Goal: Use online tool/utility: Utilize a website feature to perform a specific function

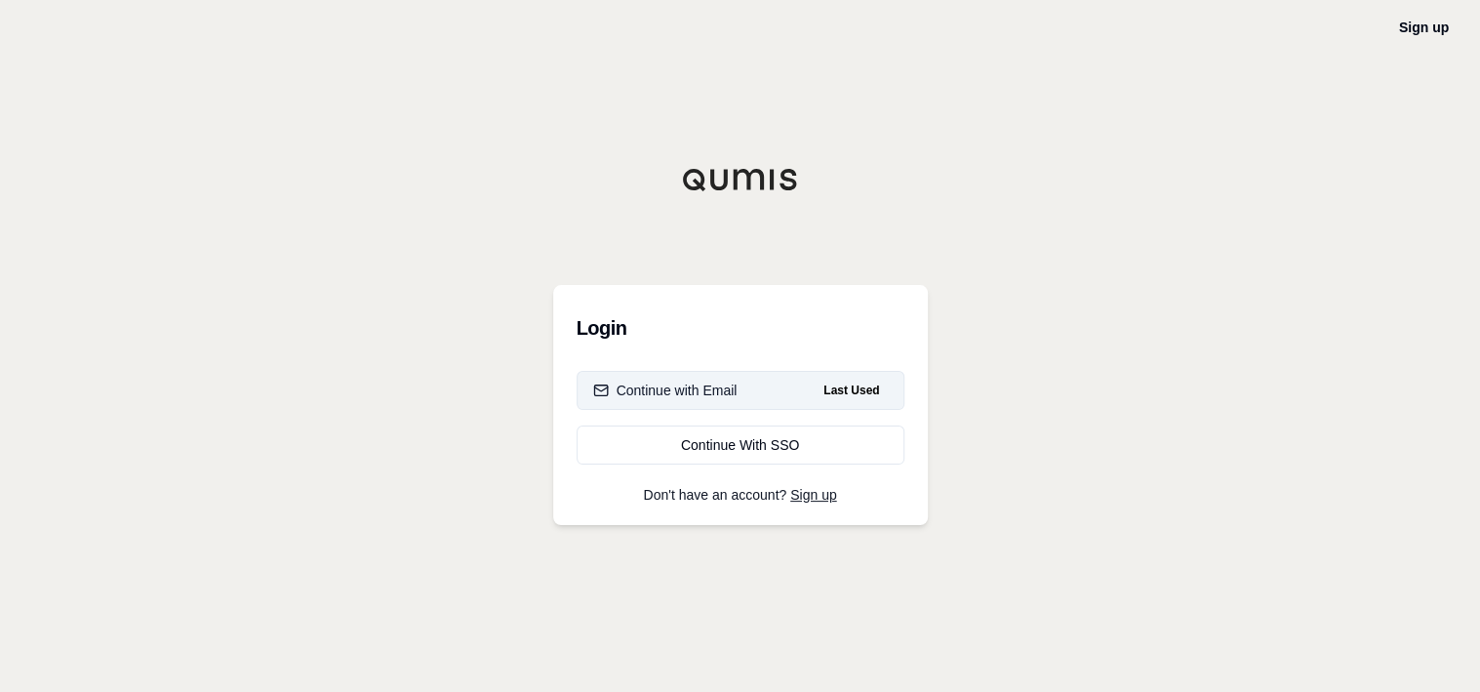
click at [739, 389] on button "Continue with Email Last Used" at bounding box center [741, 390] width 328 height 39
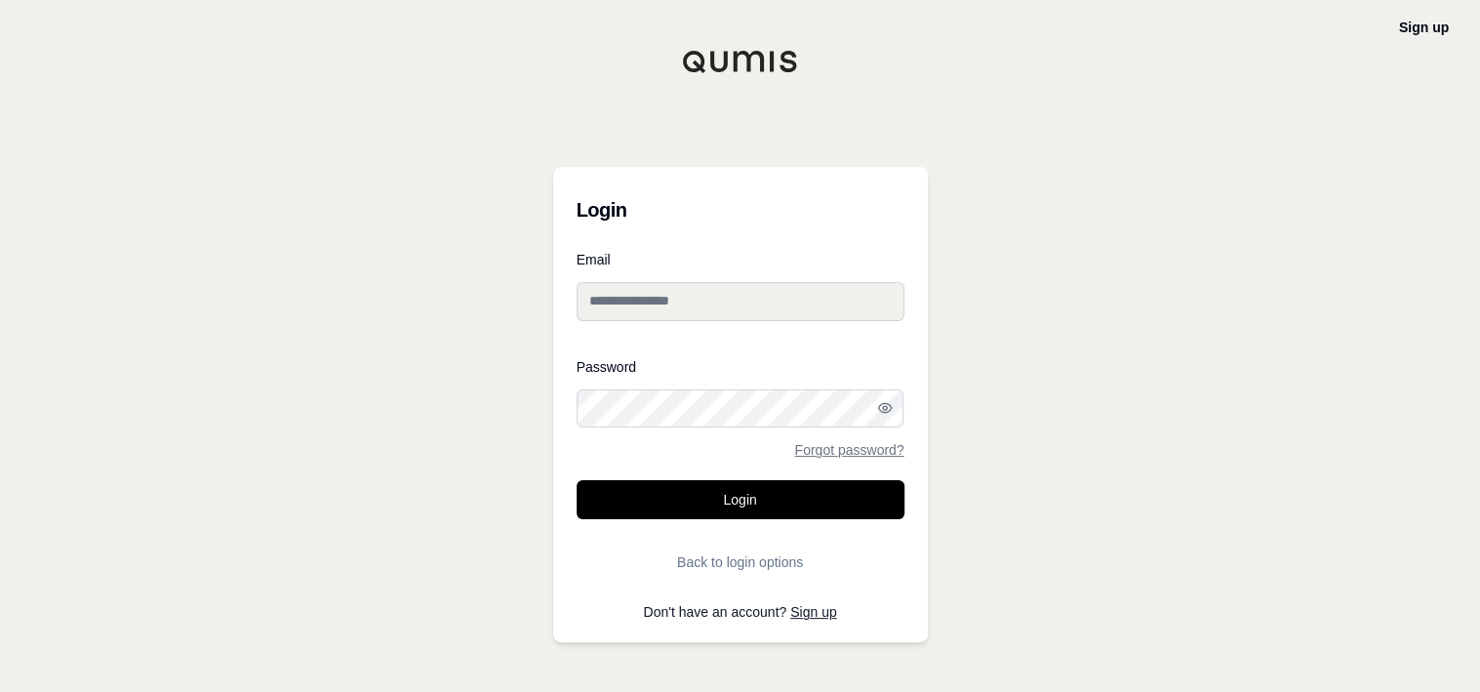
click at [753, 304] on input "Email" at bounding box center [741, 301] width 328 height 39
type input "**********"
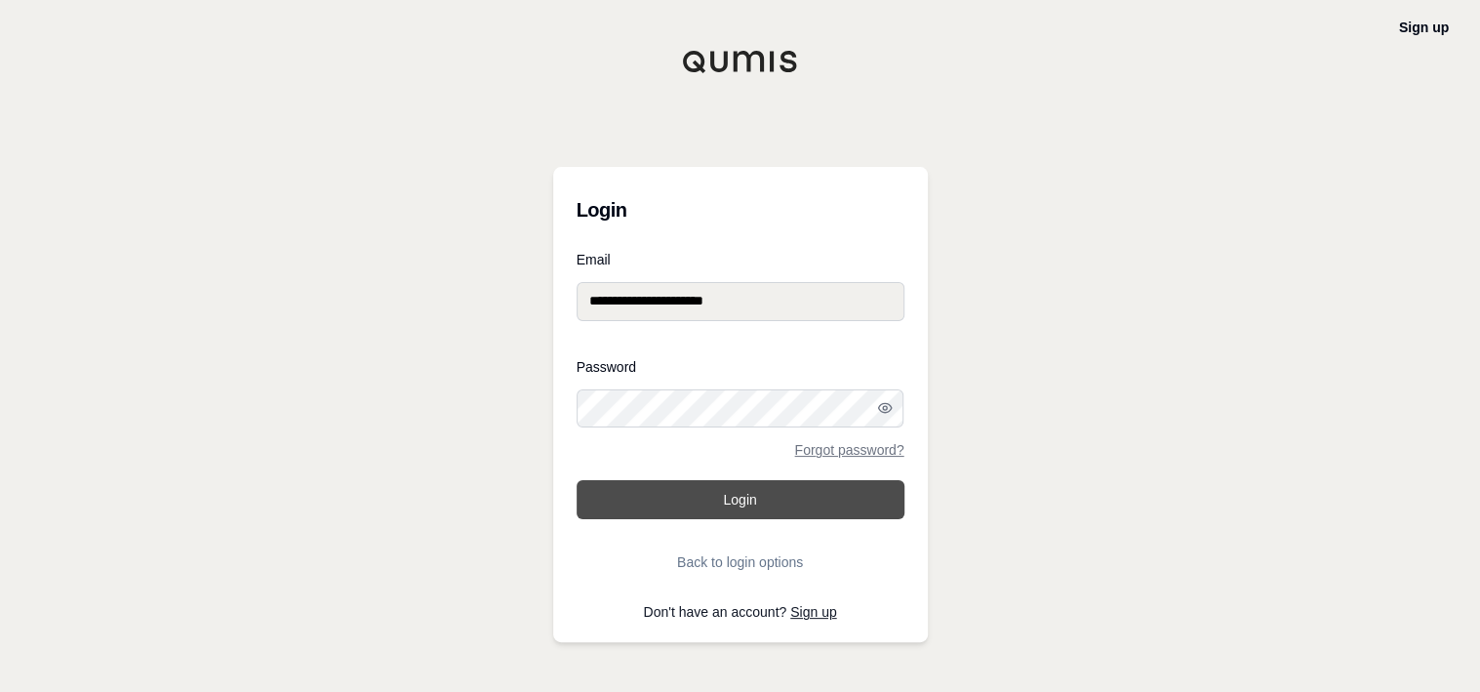
click at [825, 487] on button "Login" at bounding box center [741, 499] width 328 height 39
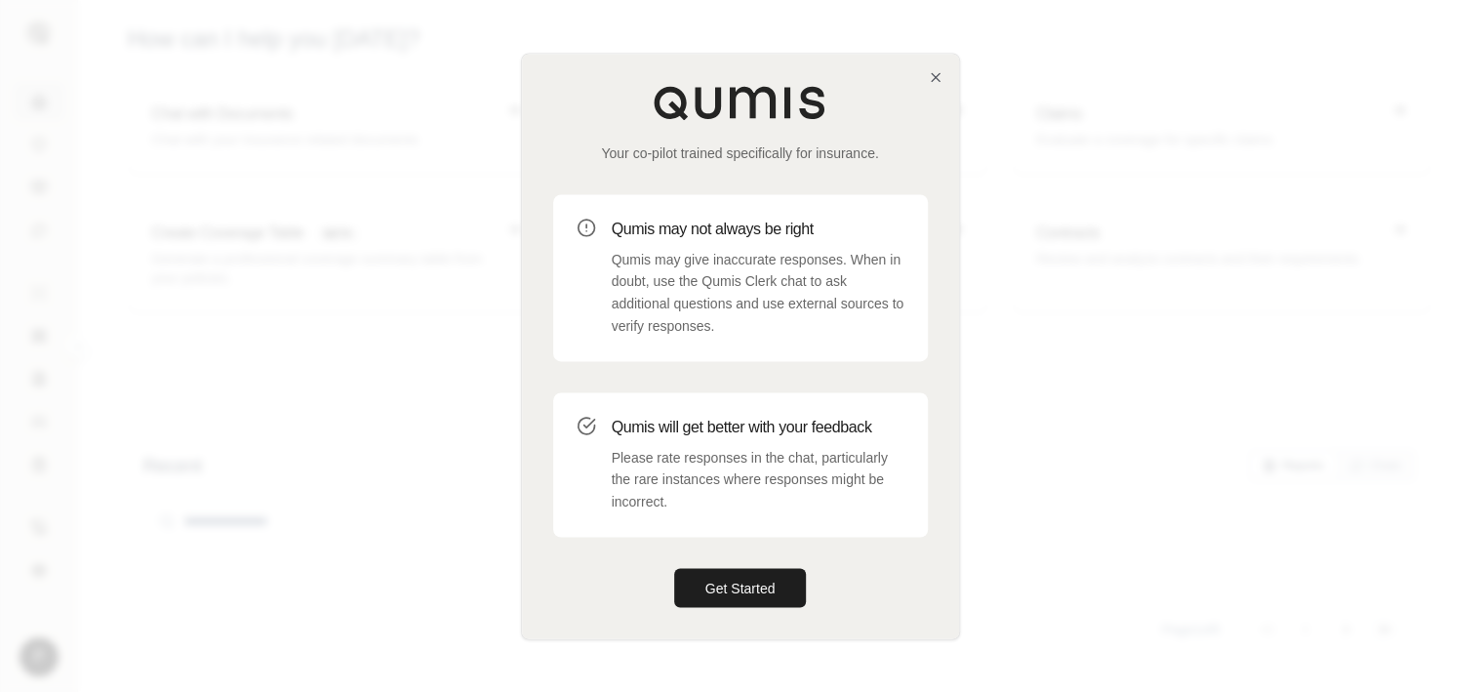
click at [1380, 172] on div at bounding box center [740, 346] width 1480 height 692
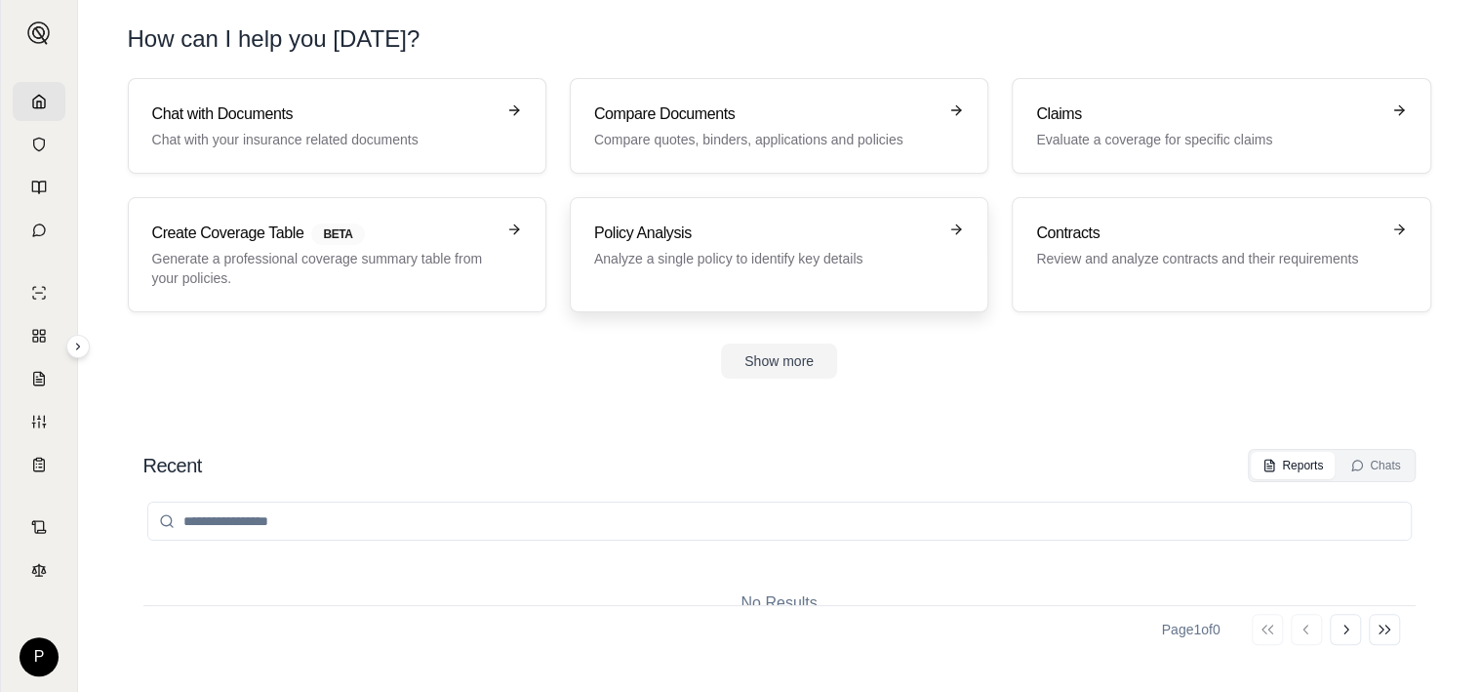
click at [757, 224] on h3 "Policy Analysis" at bounding box center [765, 232] width 342 height 23
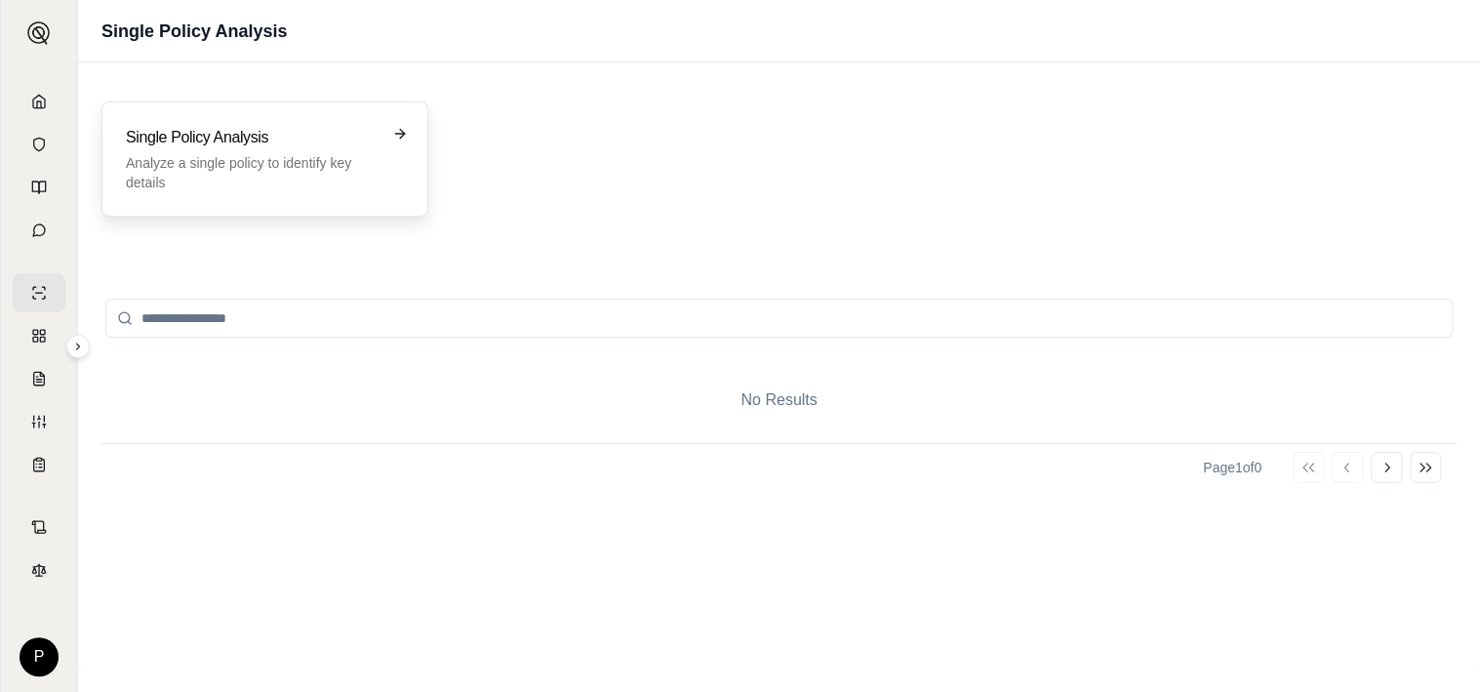
click at [413, 127] on div "Single Policy Analysis Analyze a single policy to identify key details" at bounding box center [264, 158] width 327 height 115
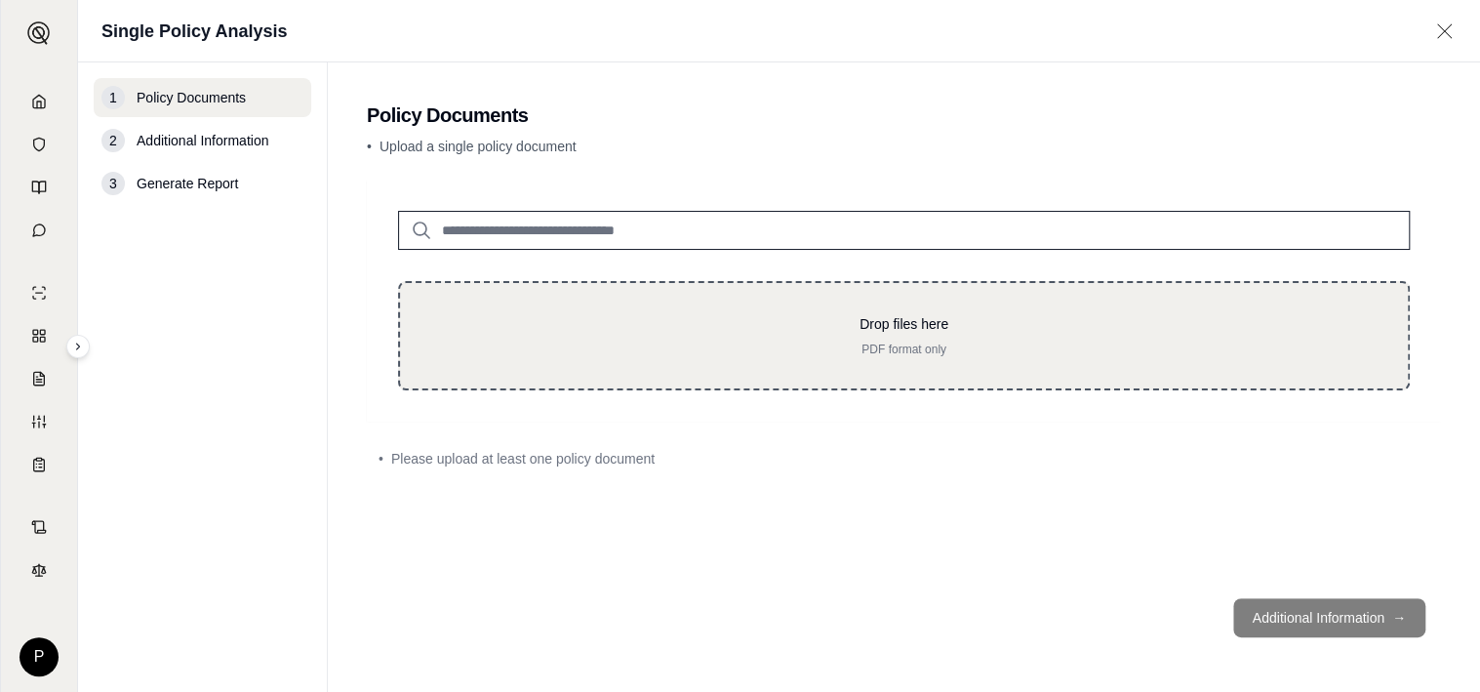
click at [923, 345] on p "PDF format only" at bounding box center [903, 349] width 945 height 16
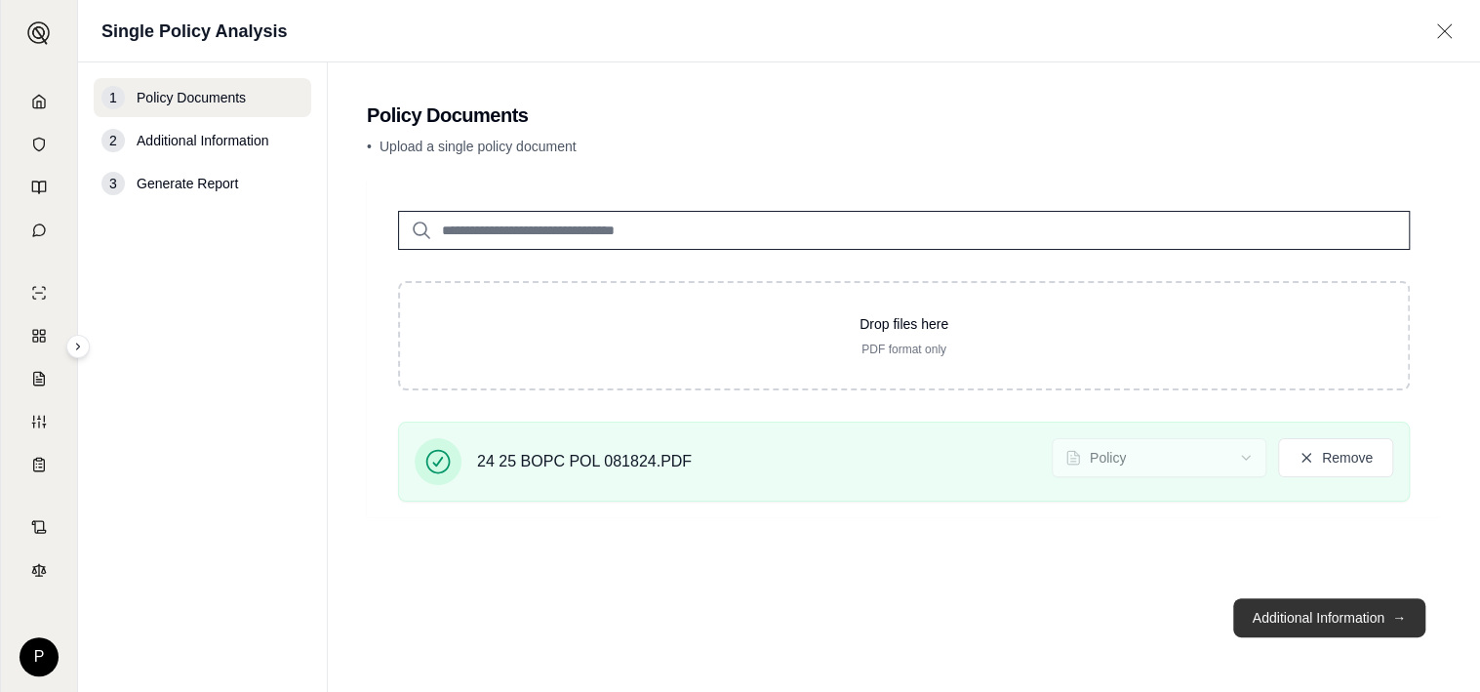
click at [1342, 615] on button "Additional Information →" at bounding box center [1329, 617] width 192 height 39
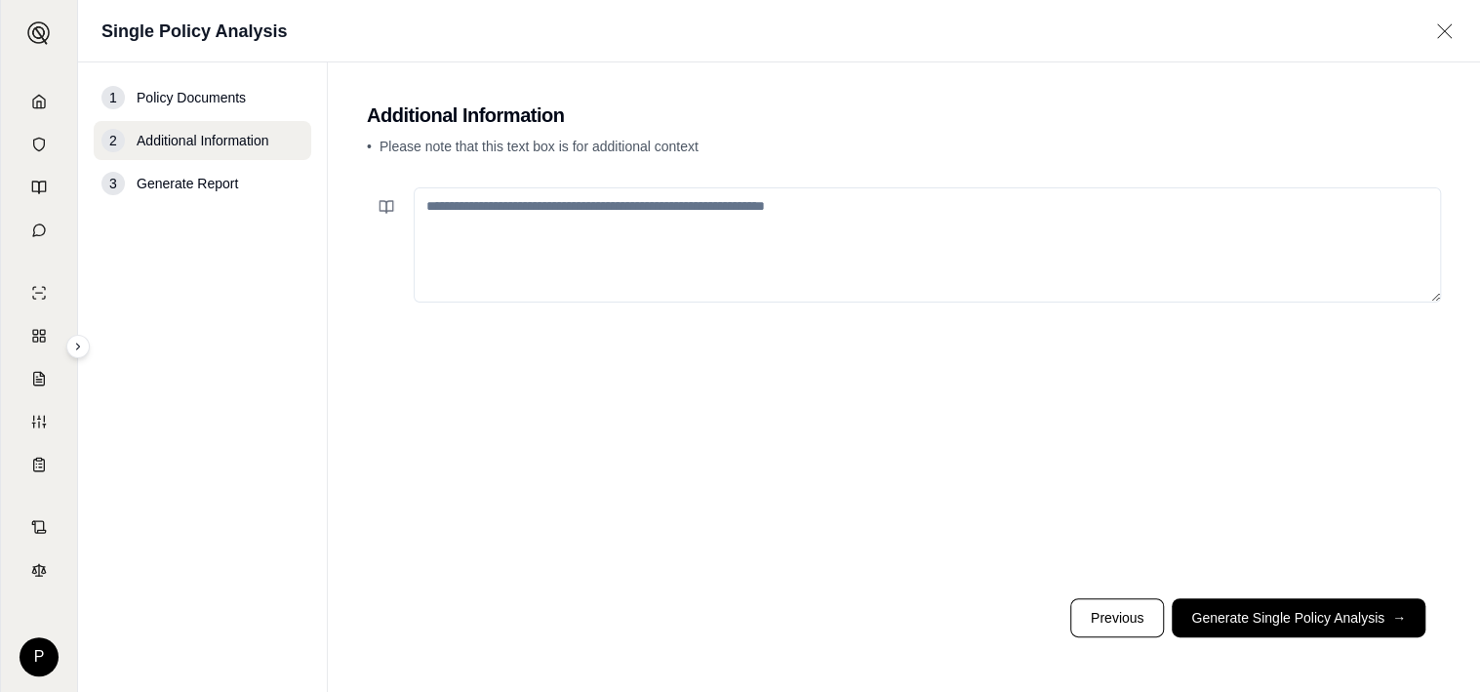
click at [612, 210] on textarea at bounding box center [927, 244] width 1027 height 115
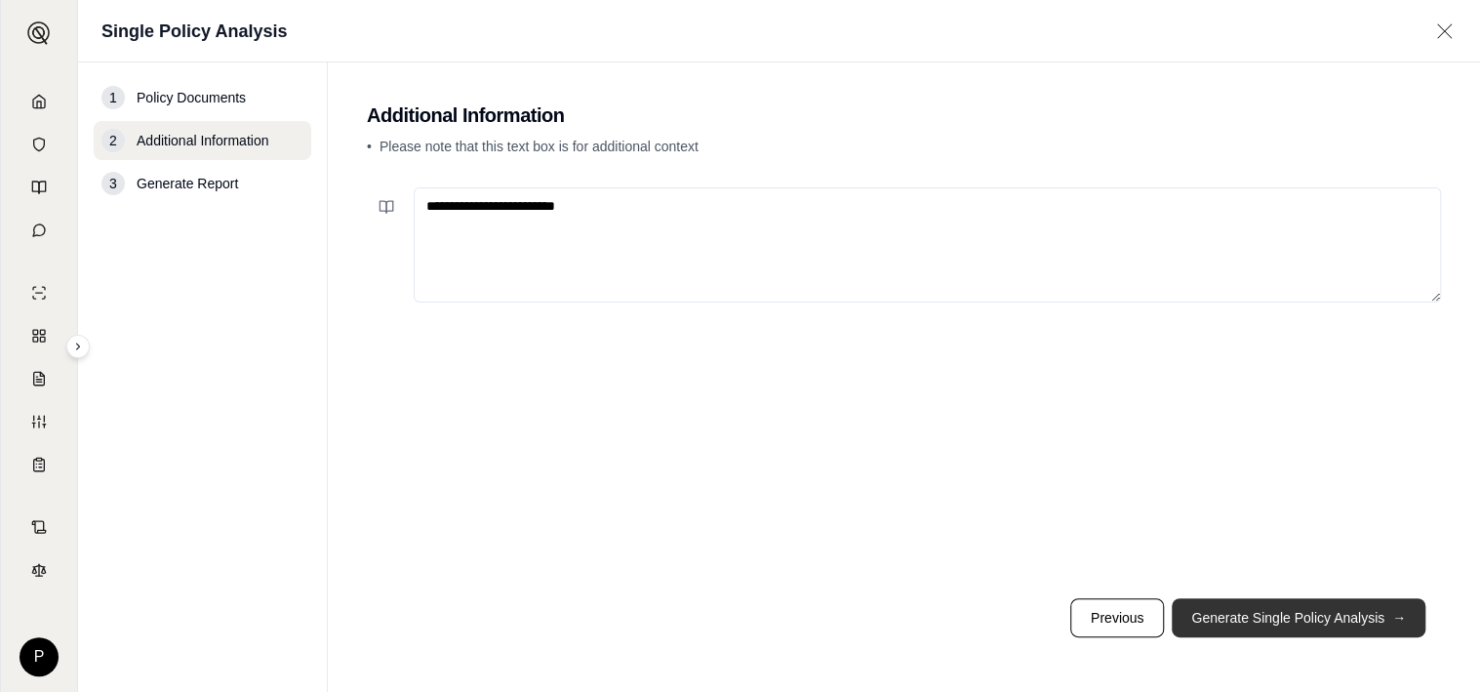
type textarea "**********"
click at [1297, 609] on button "Generate Single Policy Analysis →" at bounding box center [1299, 617] width 254 height 39
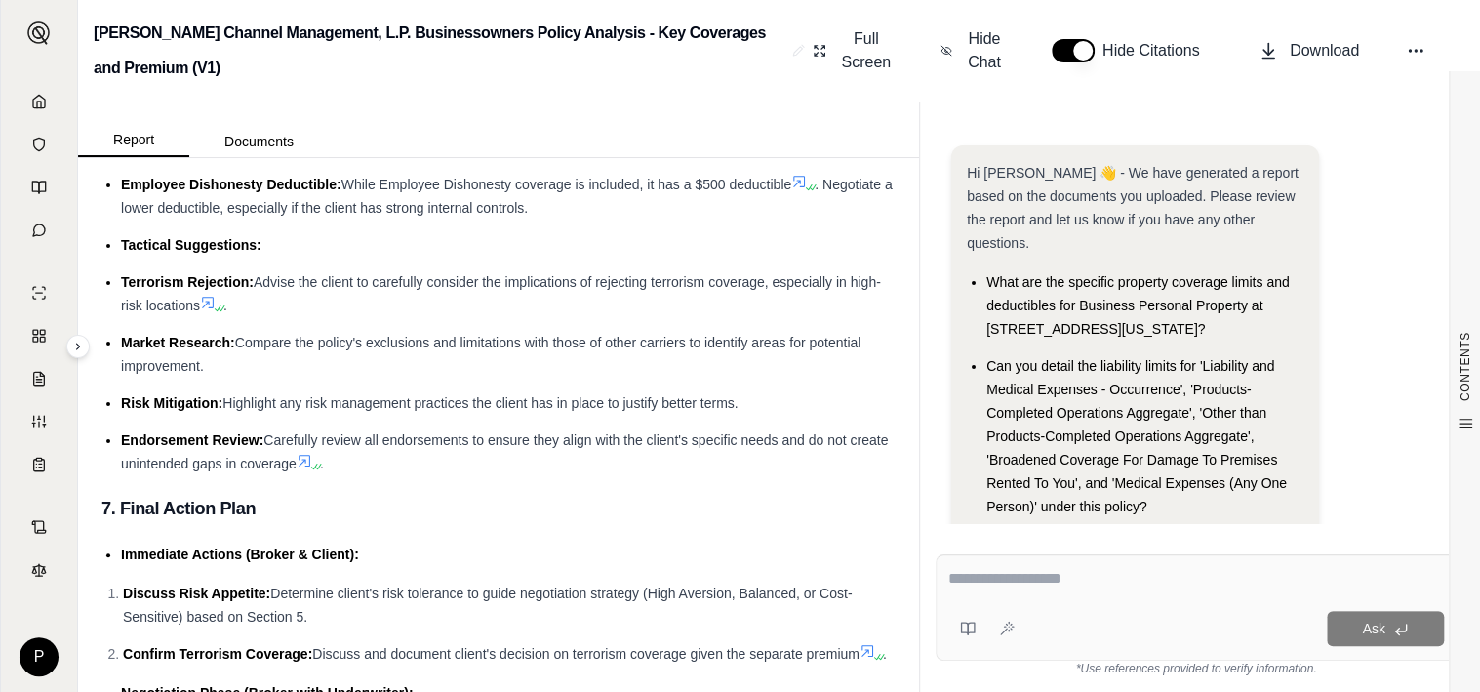
scroll to position [6926, 0]
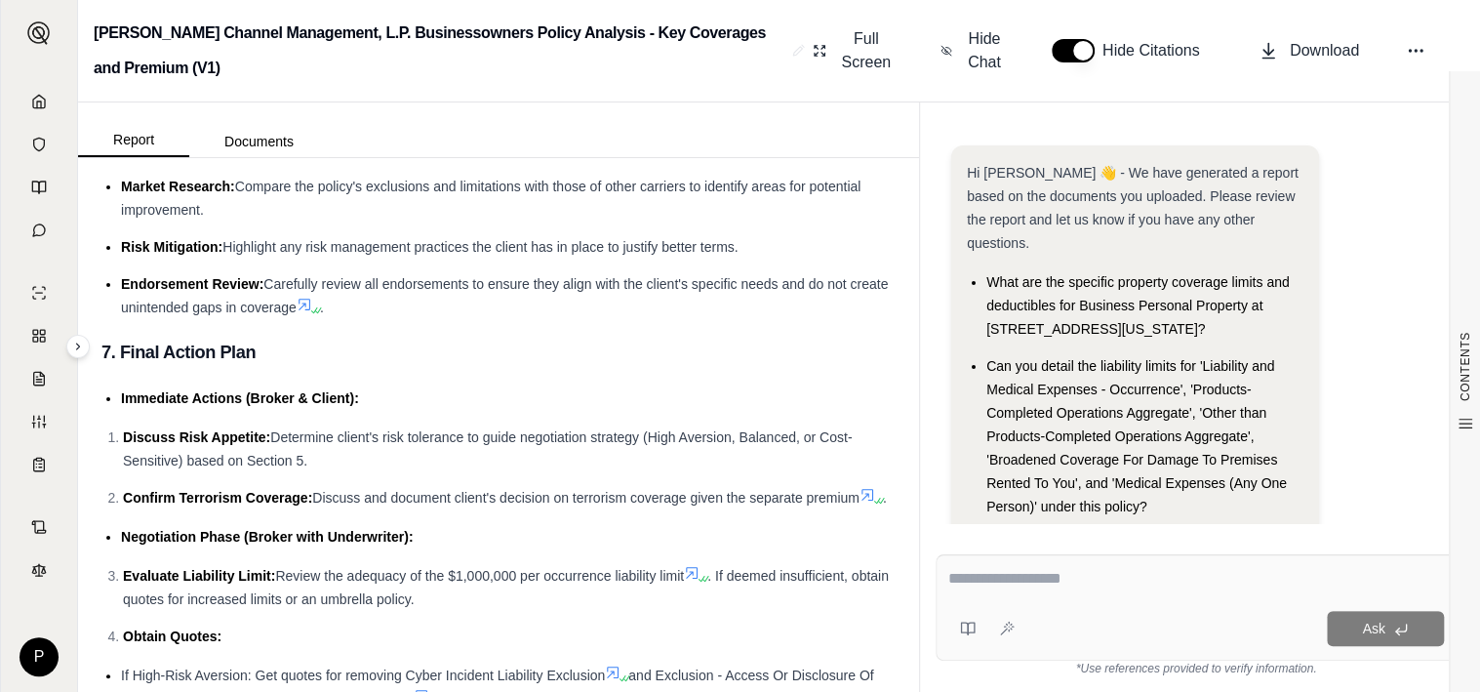
click at [972, 591] on div at bounding box center [1196, 582] width 496 height 30
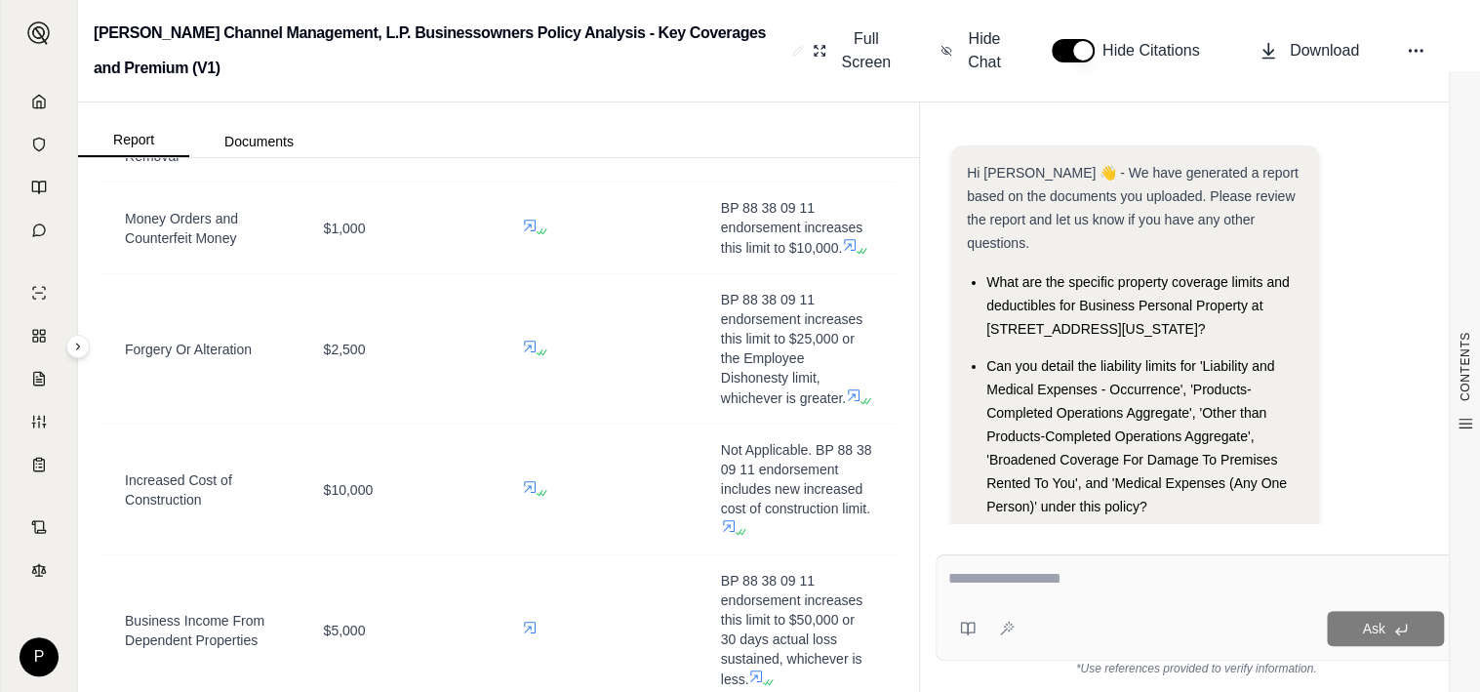
scroll to position [1906, 0]
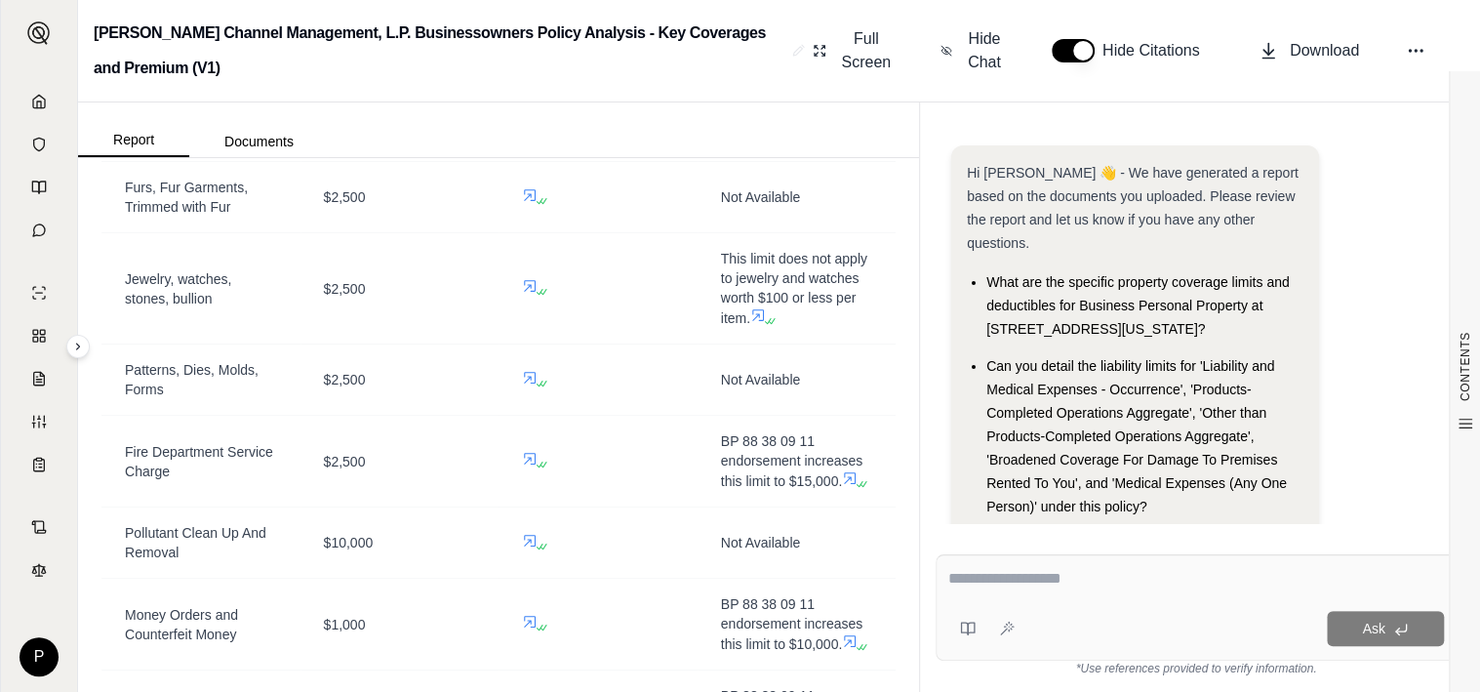
click at [1178, 591] on div at bounding box center [1196, 582] width 496 height 30
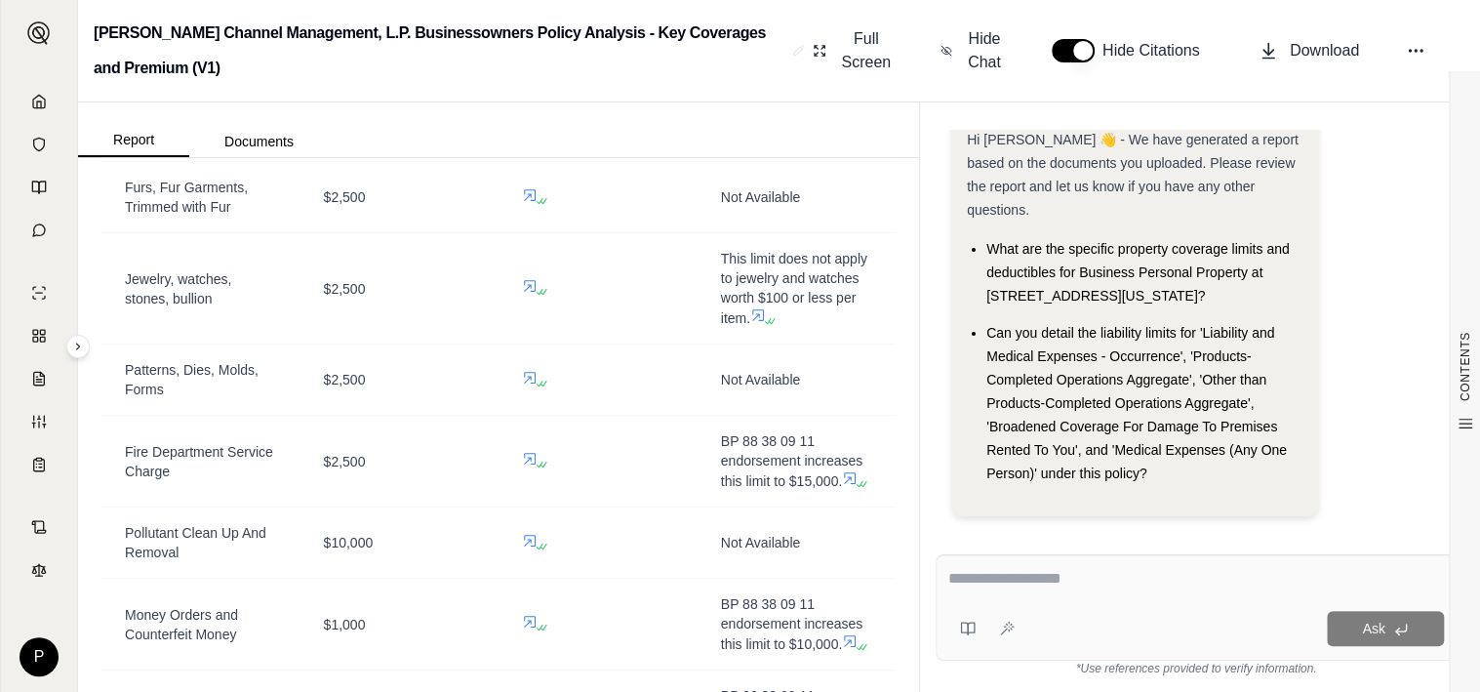
click at [1096, 577] on textarea at bounding box center [1196, 578] width 496 height 23
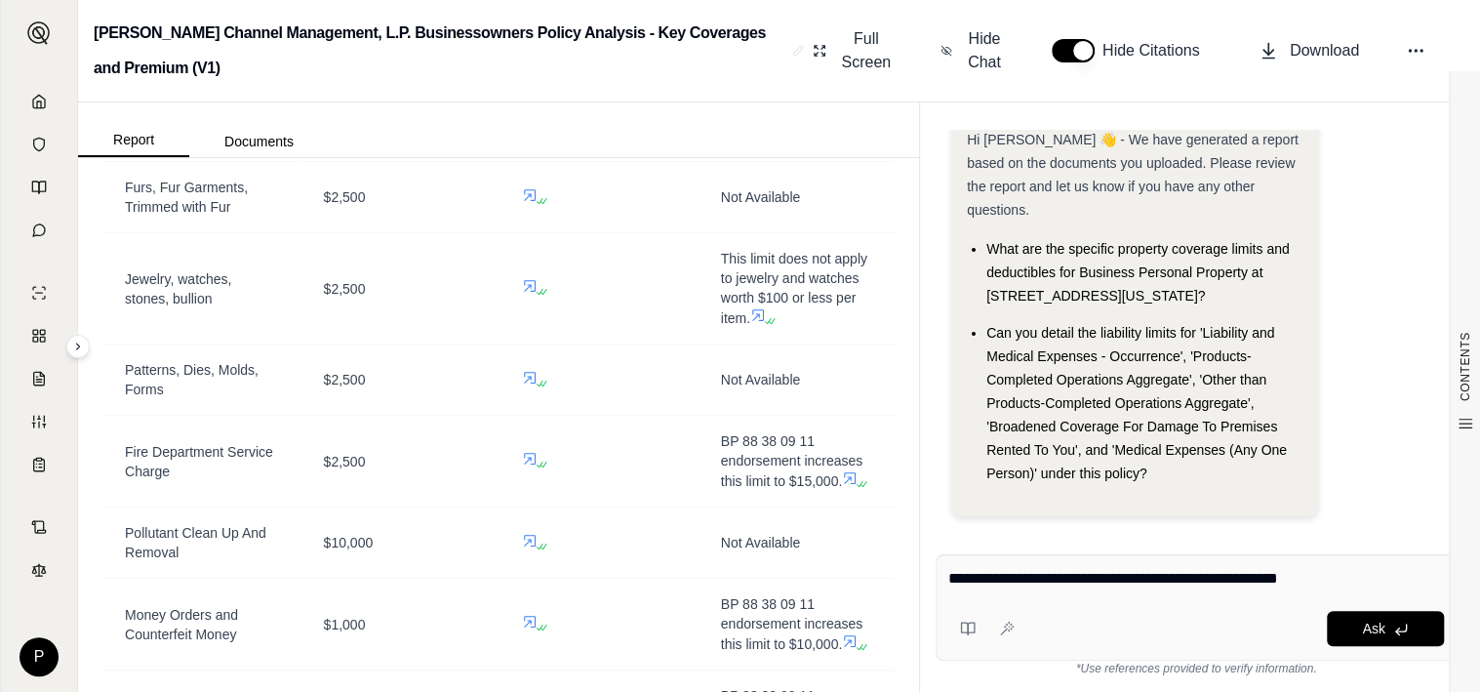
type textarea "**********"
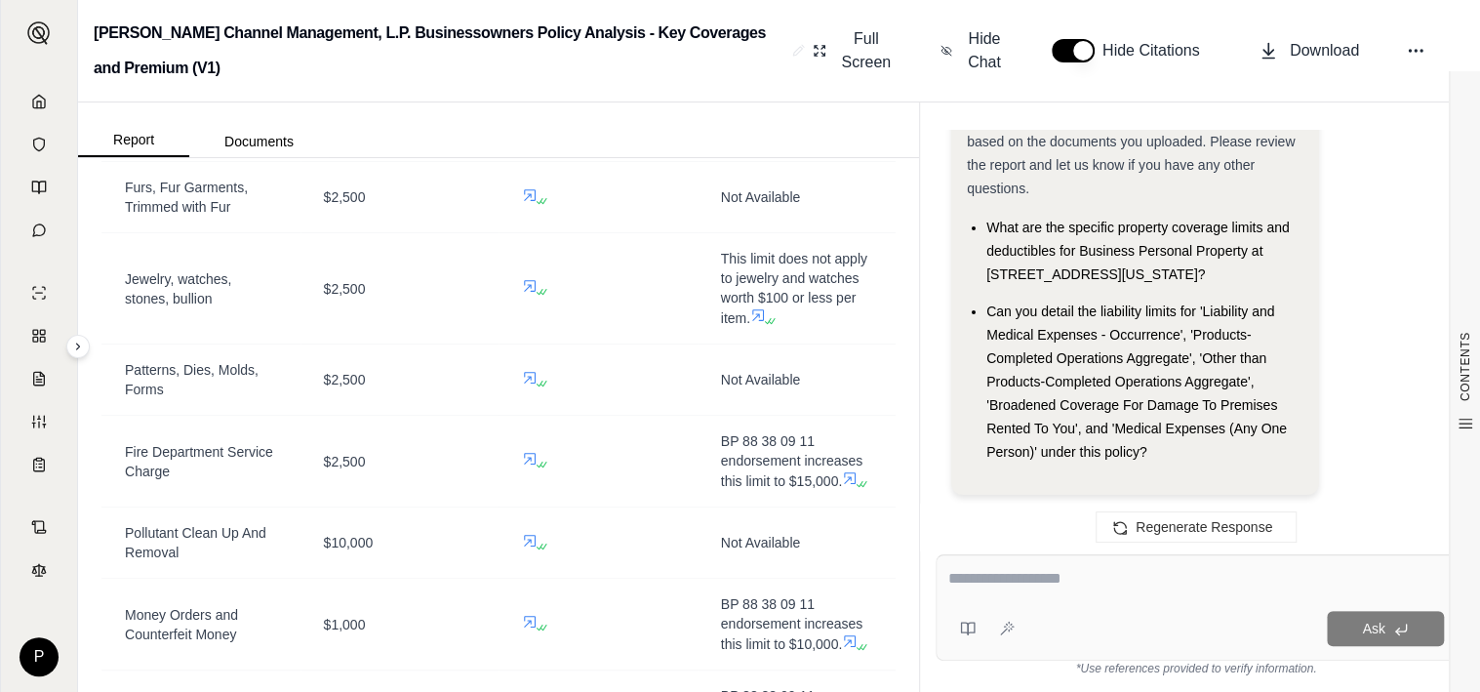
scroll to position [0, 0]
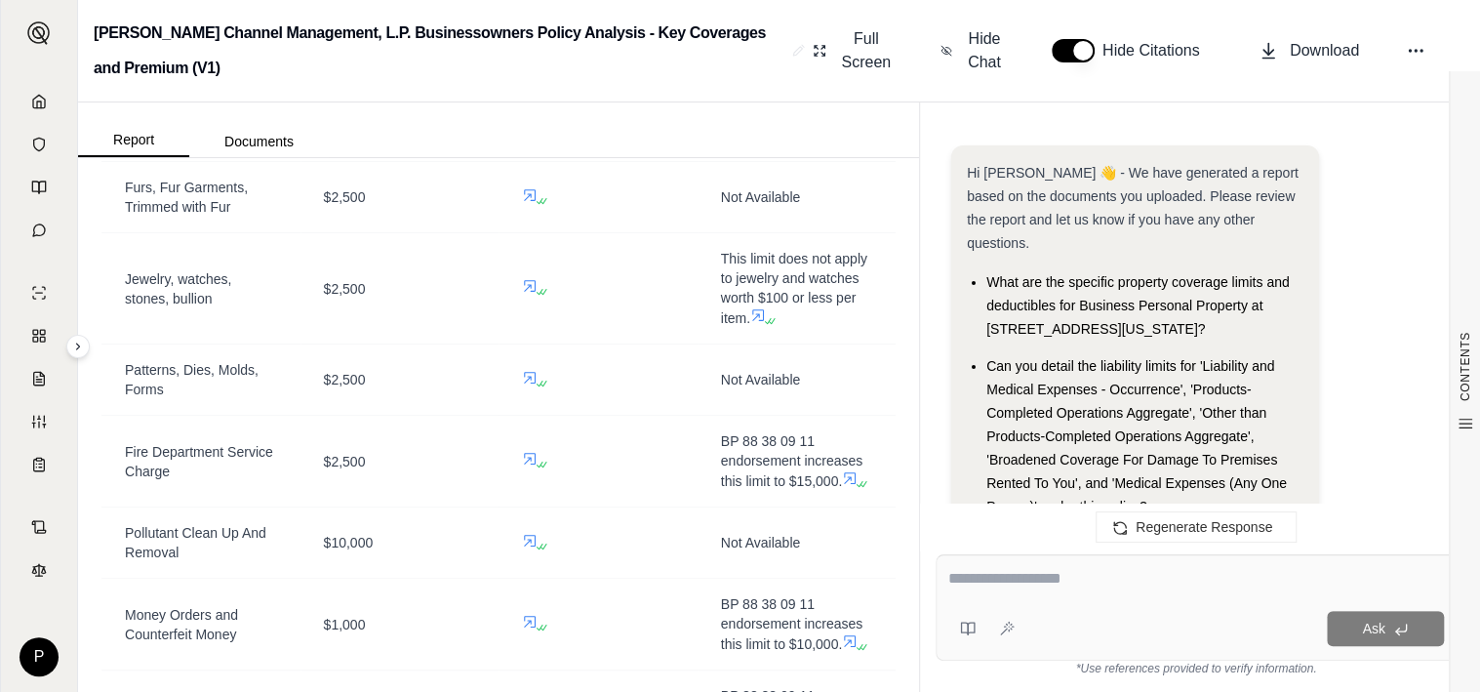
drag, startPoint x: 982, startPoint y: 257, endPoint x: 1228, endPoint y: 302, distance: 250.1
click at [1228, 302] on ul "What are the specific property coverage limits and deductibles for Business Per…" at bounding box center [1135, 394] width 336 height 248
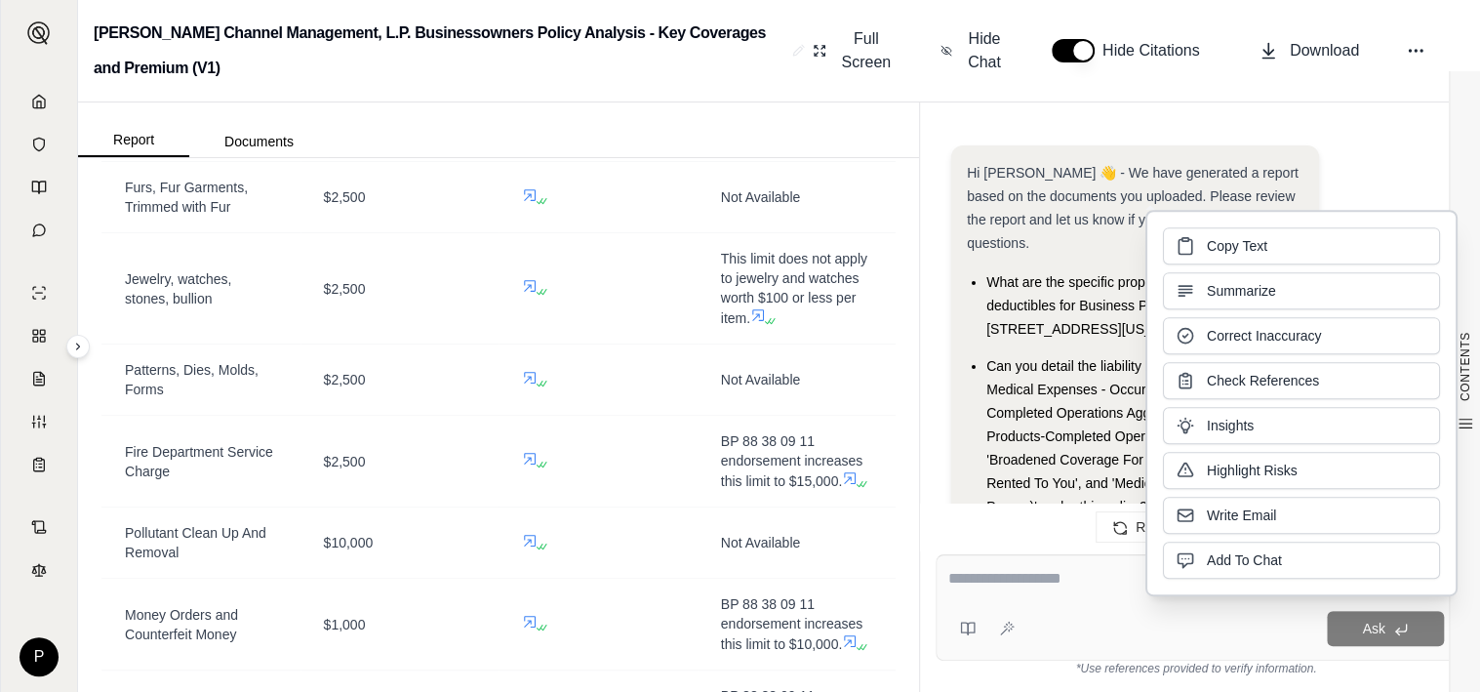
drag, startPoint x: 1228, startPoint y: 302, endPoint x: 1121, endPoint y: 293, distance: 107.7
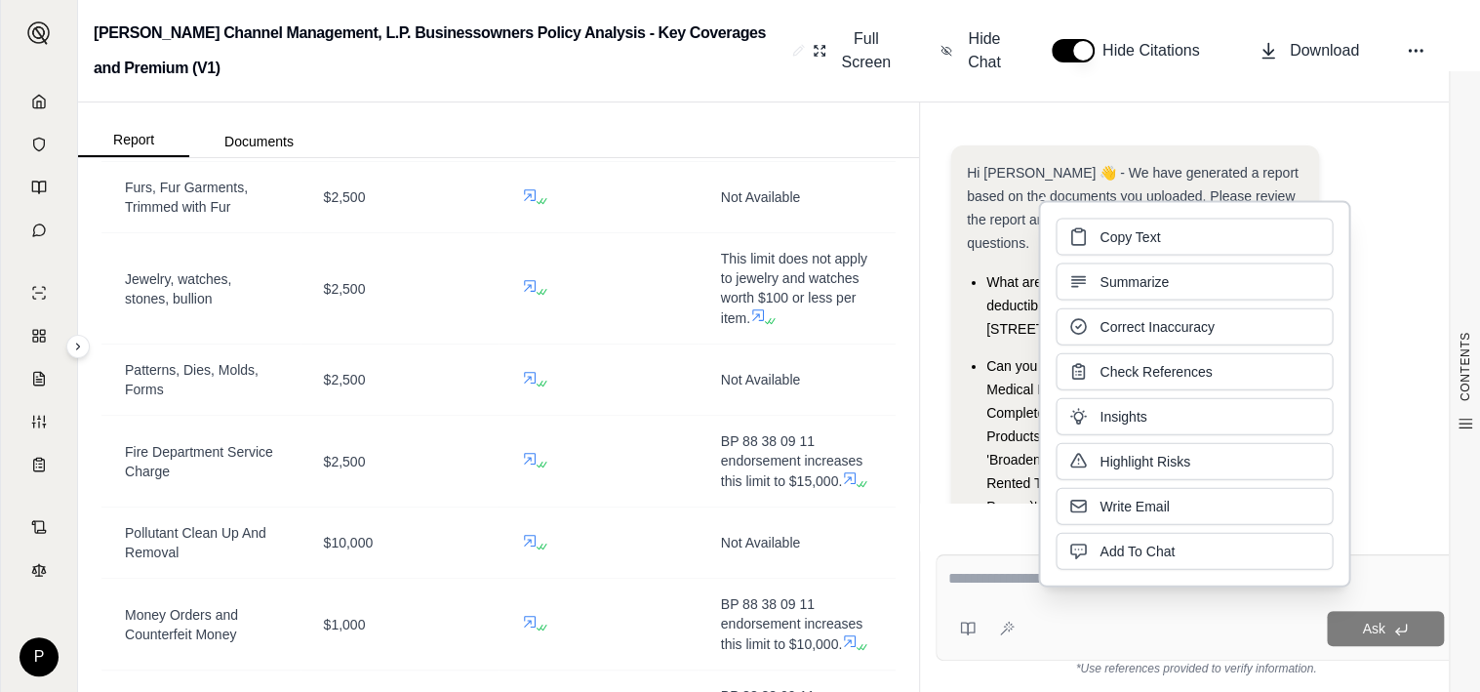
drag, startPoint x: 1121, startPoint y: 293, endPoint x: 1094, endPoint y: 226, distance: 71.4
click at [1094, 226] on button "Copy Text" at bounding box center [1193, 237] width 277 height 37
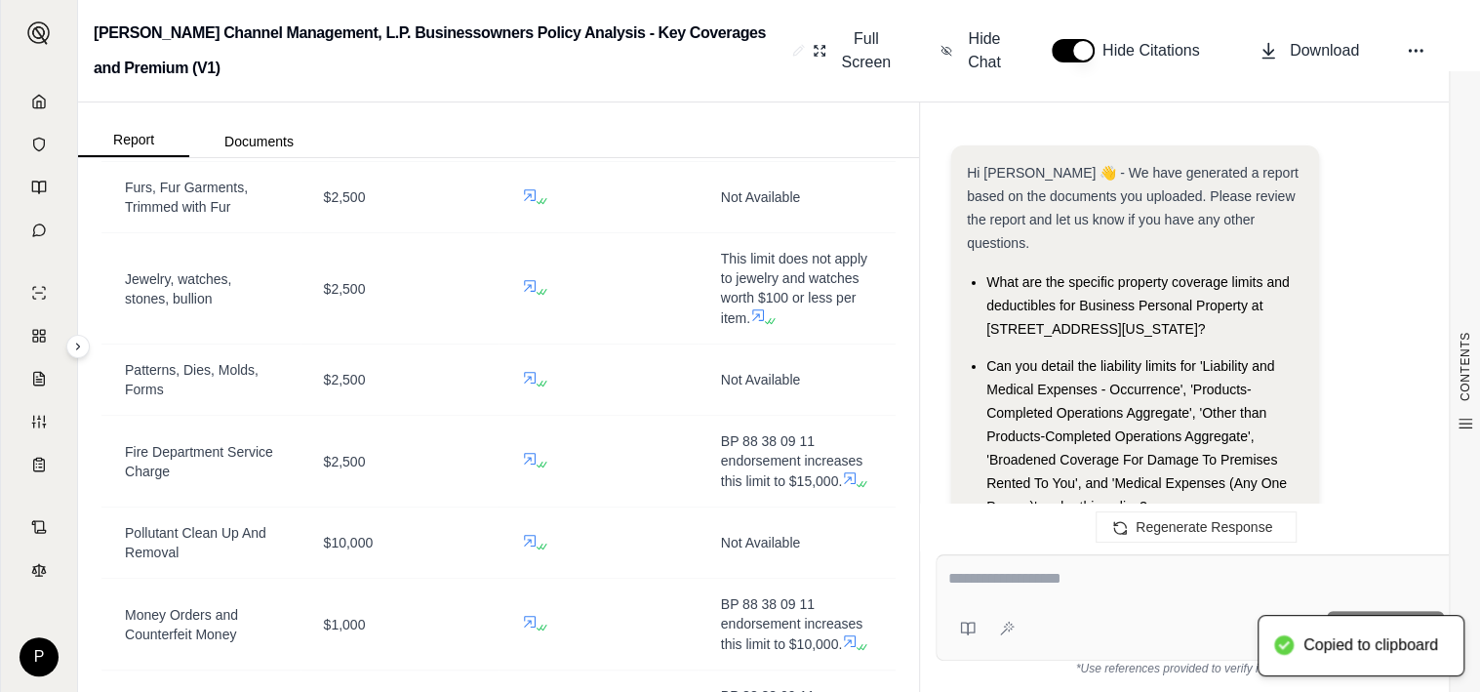
click at [1058, 592] on div at bounding box center [1196, 582] width 496 height 30
click at [1027, 570] on textarea at bounding box center [1196, 578] width 496 height 23
paste textarea "**********"
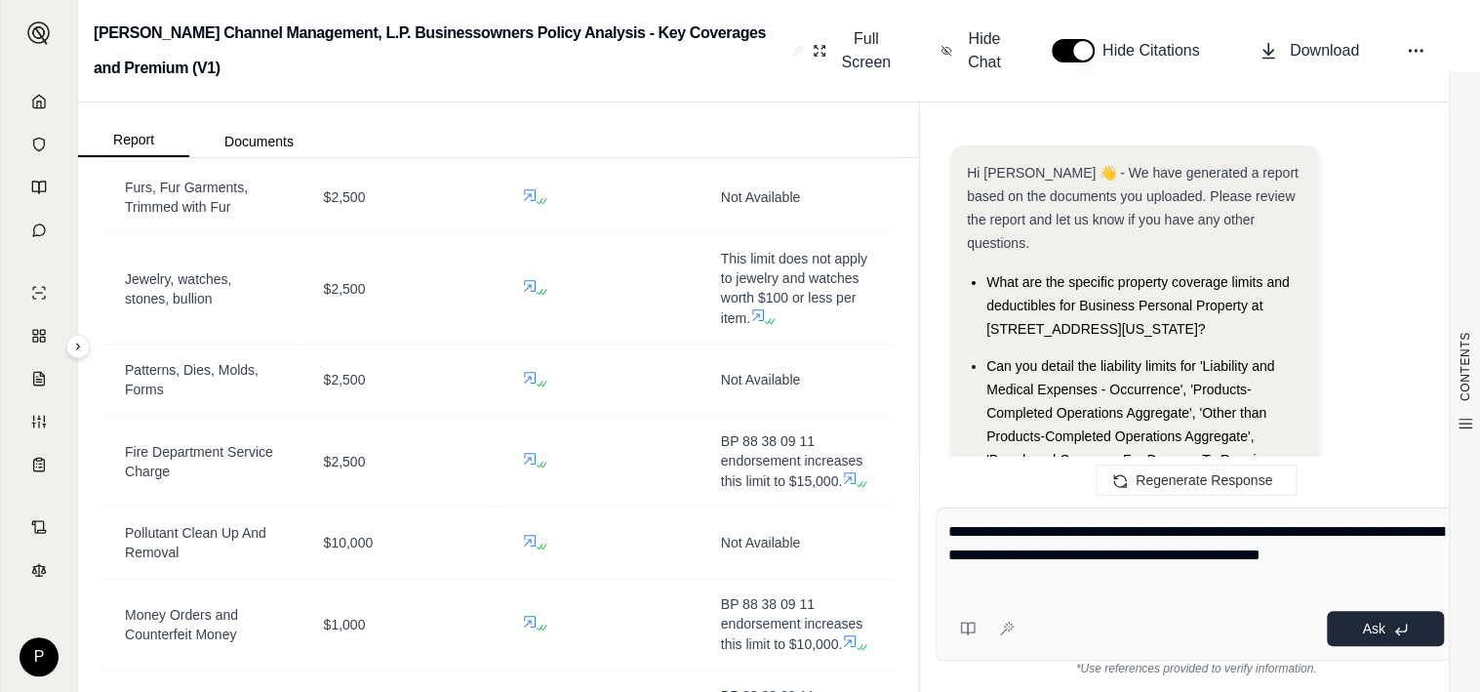
type textarea "**********"
click at [1401, 635] on button "Ask" at bounding box center [1385, 628] width 117 height 35
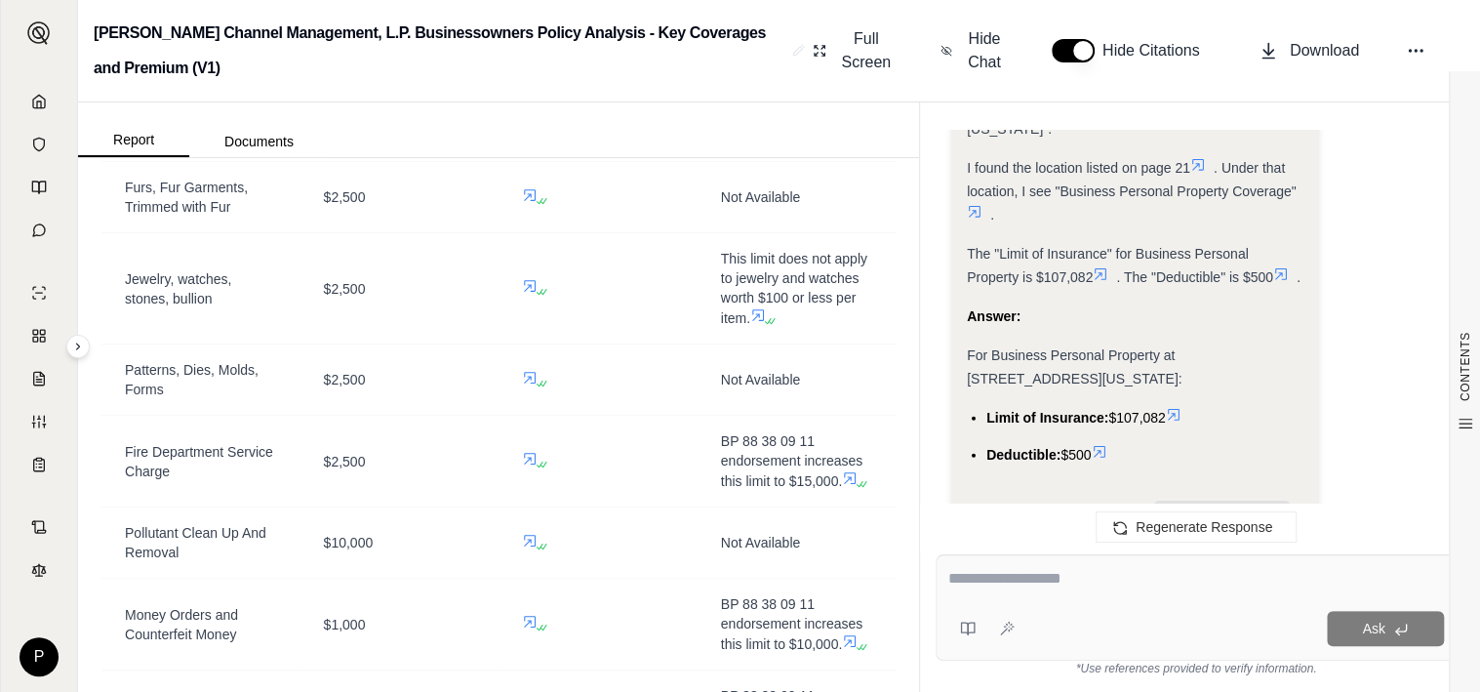
scroll to position [3549, 0]
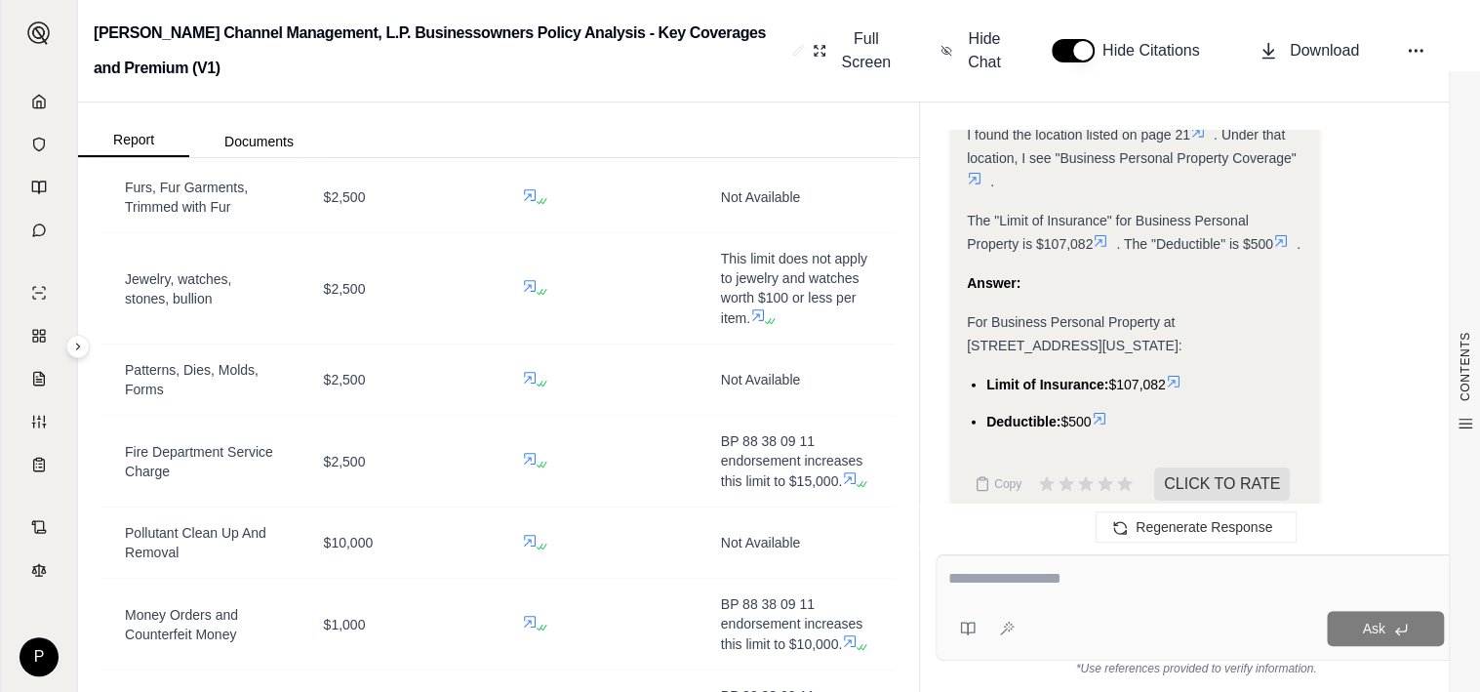
click at [1057, 598] on div "Ask" at bounding box center [1195, 607] width 521 height 106
type textarea "**********"
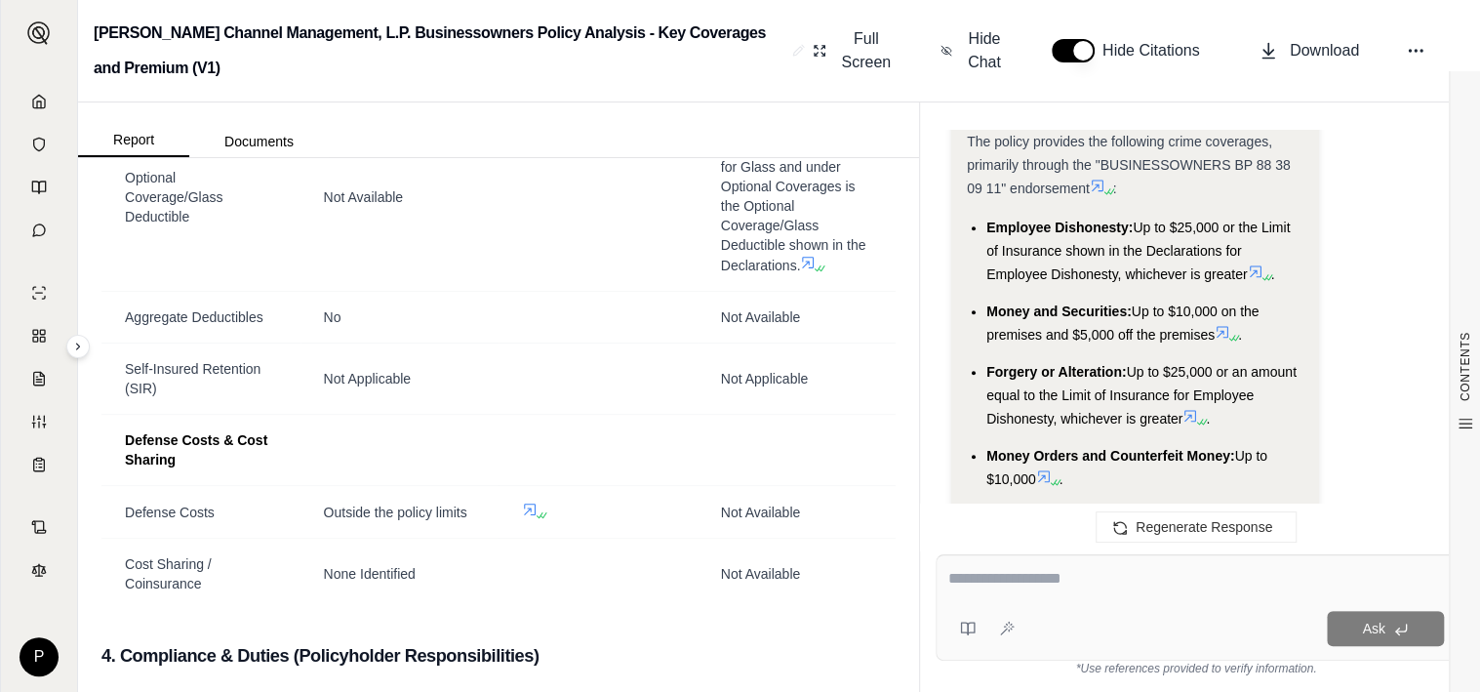
scroll to position [5801, 0]
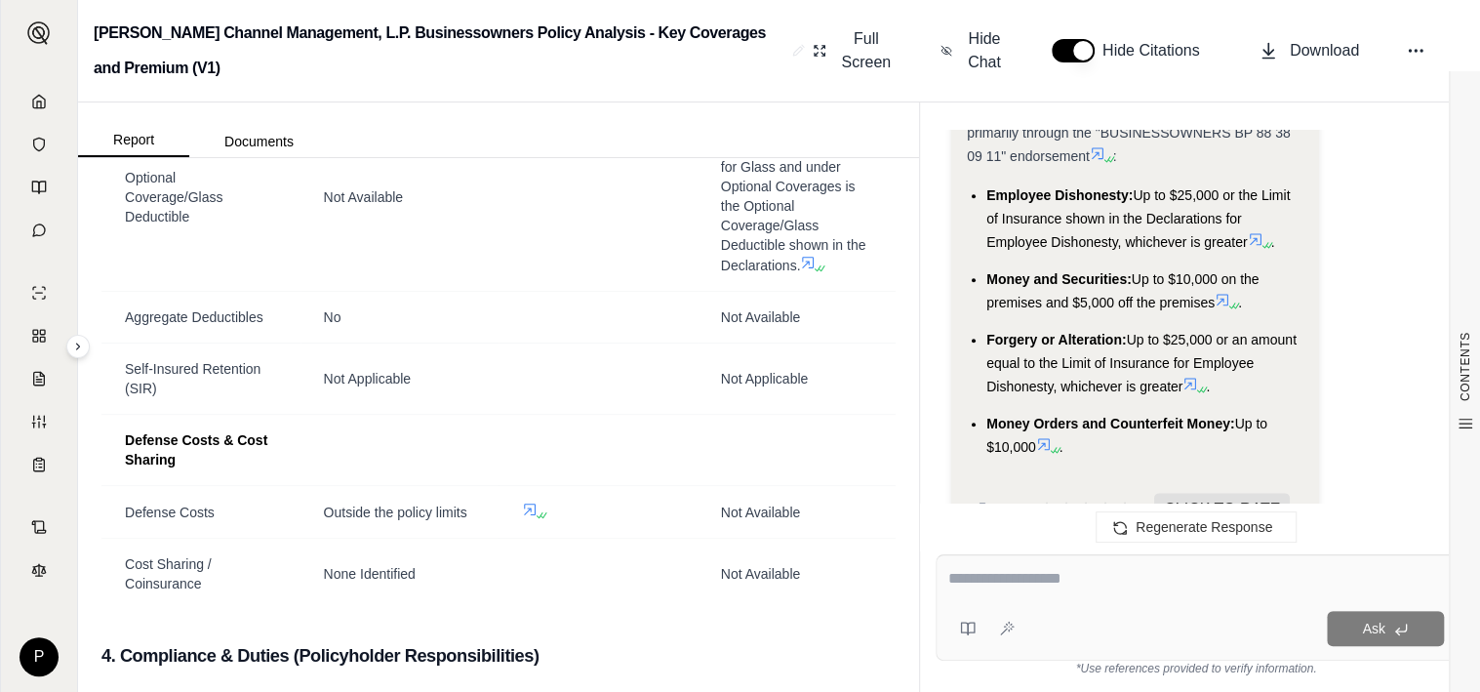
click at [1070, 577] on textarea at bounding box center [1196, 578] width 496 height 23
type textarea "**********"
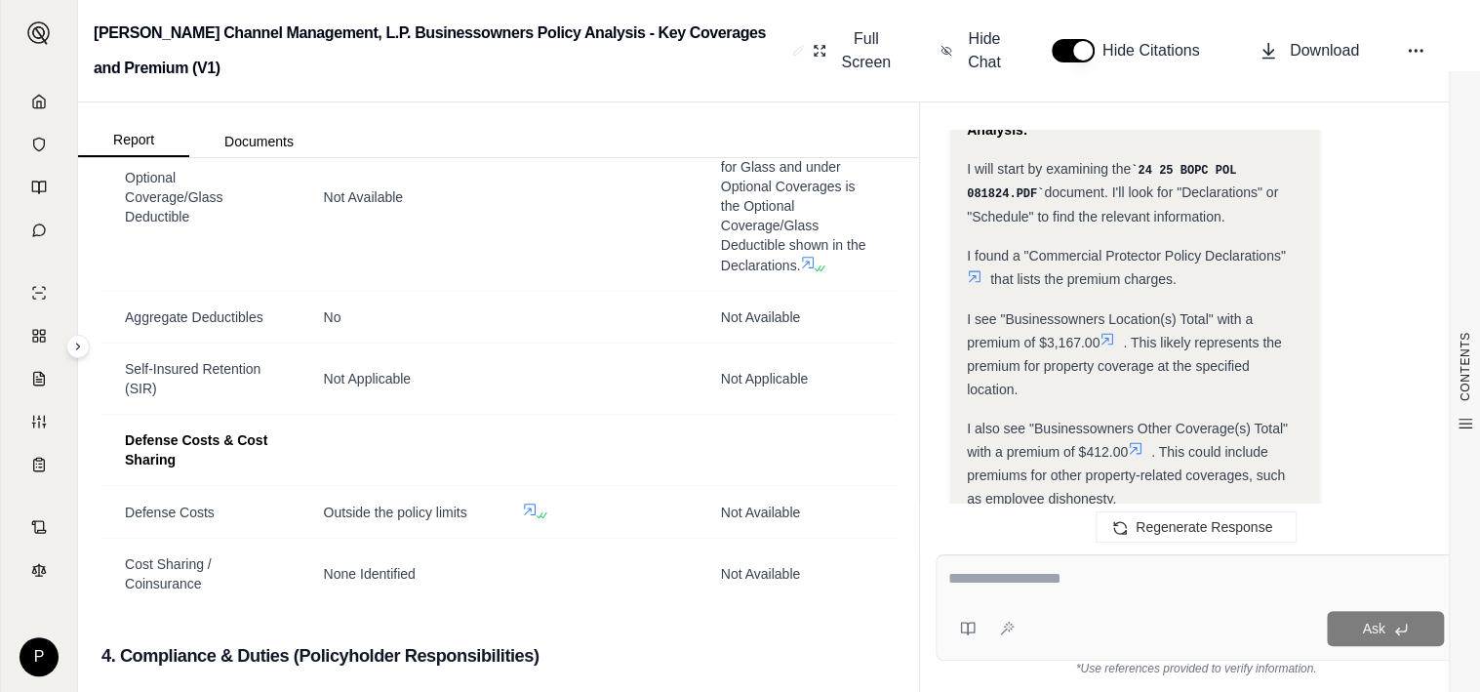
scroll to position [4150, 0]
